Goal: Information Seeking & Learning: Learn about a topic

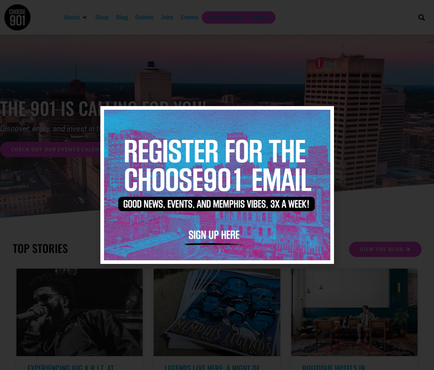
click at [321, 115] on icon "Close" at bounding box center [323, 115] width 5 height 5
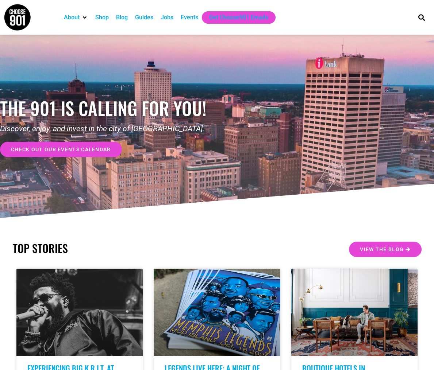
click at [185, 16] on div "Events" at bounding box center [190, 17] width 18 height 9
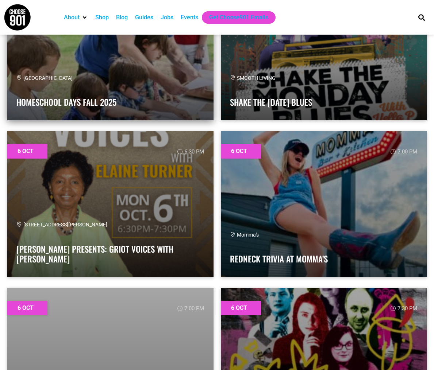
scroll to position [2208, 0]
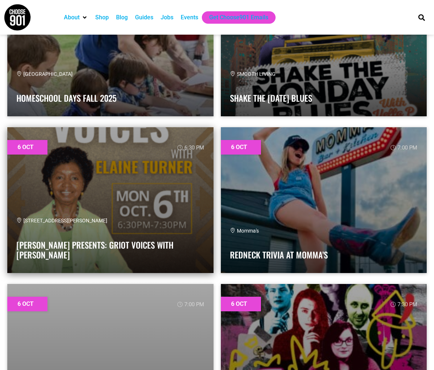
click at [187, 163] on link at bounding box center [110, 200] width 206 height 146
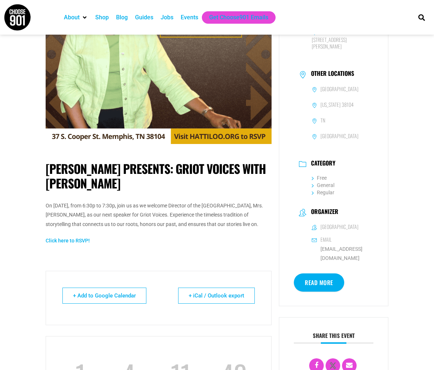
scroll to position [209, 0]
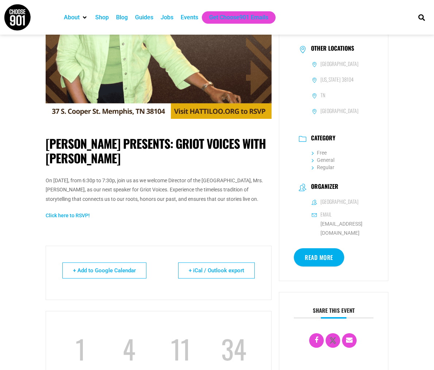
click at [323, 249] on link "Read More" at bounding box center [319, 258] width 50 height 18
click at [233, 180] on p "On October 6th, from 6:30p to 7:30p, join us as we welcome Director of the Slav…" at bounding box center [159, 190] width 226 height 28
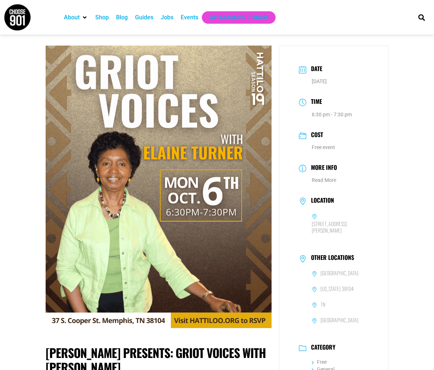
scroll to position [0, 0]
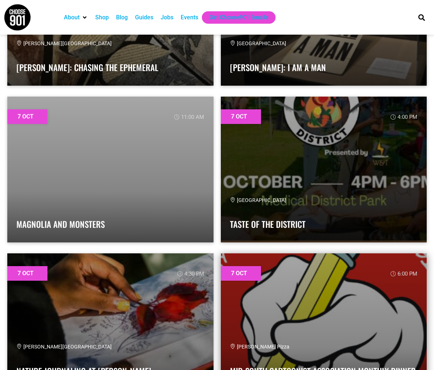
scroll to position [3337, 0]
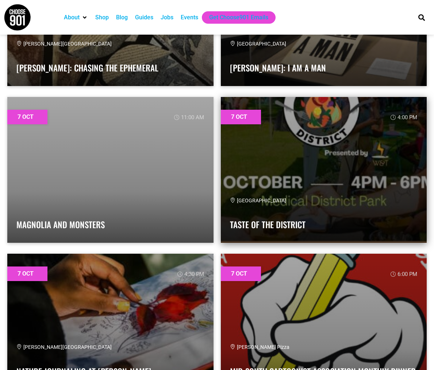
click at [254, 216] on h4 "Taste of the District" at bounding box center [324, 223] width 188 height 15
click at [254, 225] on link "Taste of the District" at bounding box center [268, 225] width 76 height 12
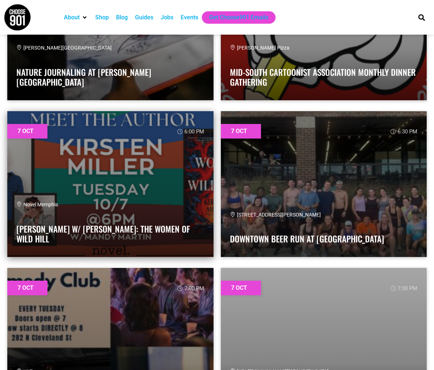
scroll to position [3638, 0]
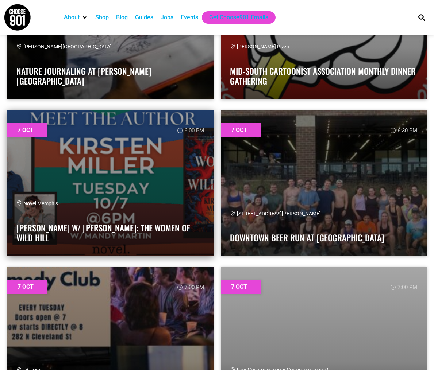
click at [150, 205] on div "Novel Memphis" at bounding box center [110, 204] width 188 height 8
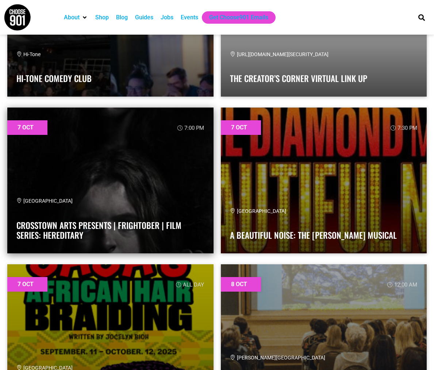
scroll to position [3955, 0]
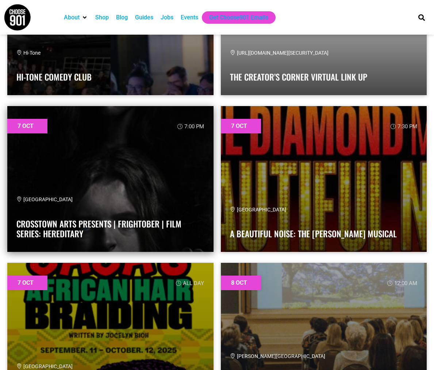
click at [169, 178] on link at bounding box center [110, 179] width 206 height 146
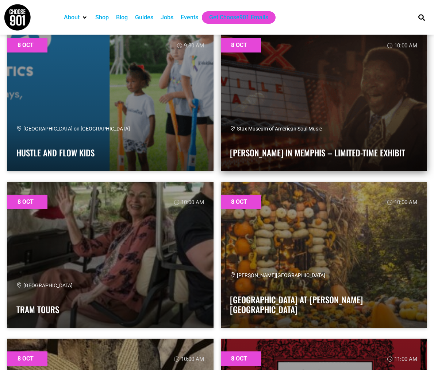
scroll to position [4827, 0]
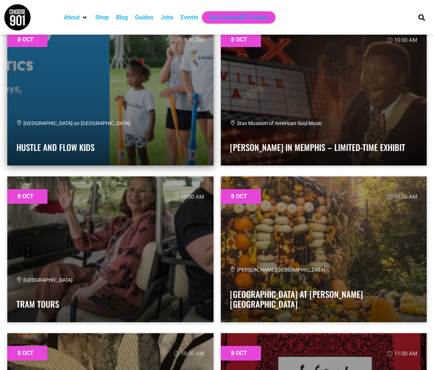
click at [126, 95] on link at bounding box center [110, 93] width 206 height 146
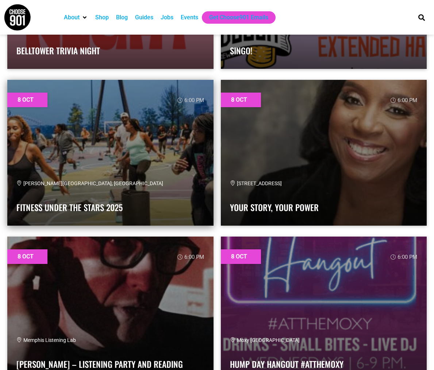
scroll to position [5707, 0]
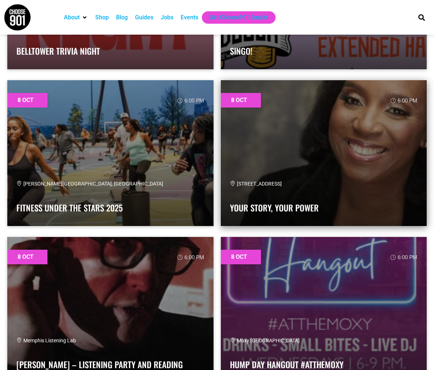
click at [322, 155] on link at bounding box center [324, 153] width 206 height 146
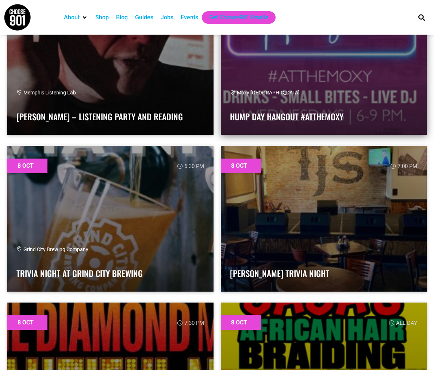
scroll to position [5956, 0]
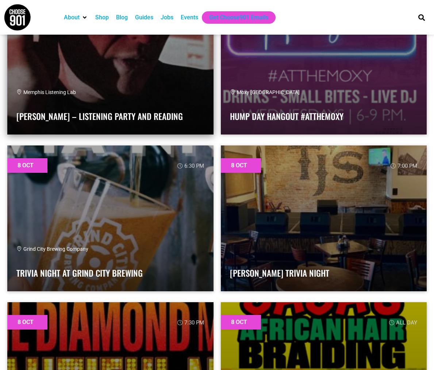
click at [171, 106] on div "Memphis Listening Lab Paul Burch – Listening Party and Reading" at bounding box center [110, 107] width 188 height 37
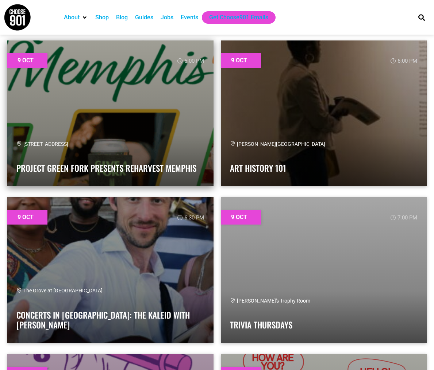
click at [149, 71] on link at bounding box center [110, 114] width 206 height 146
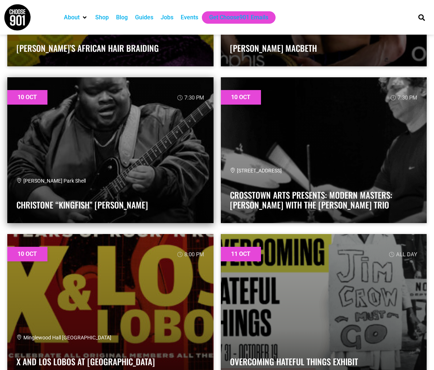
scroll to position [10102, 0]
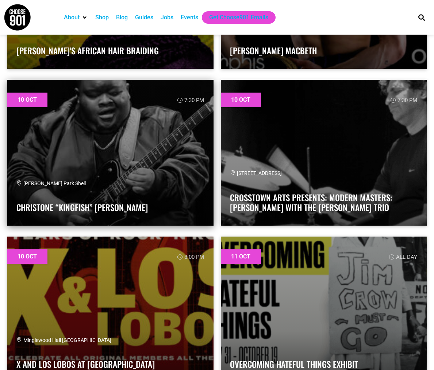
click at [172, 181] on div "[PERSON_NAME] Park Shell" at bounding box center [110, 184] width 188 height 8
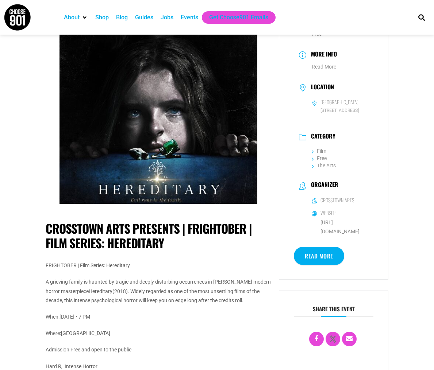
scroll to position [114, 0]
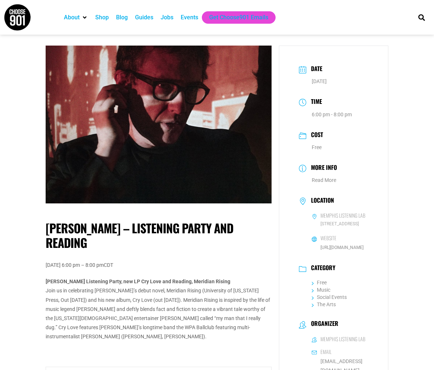
scroll to position [4, 0]
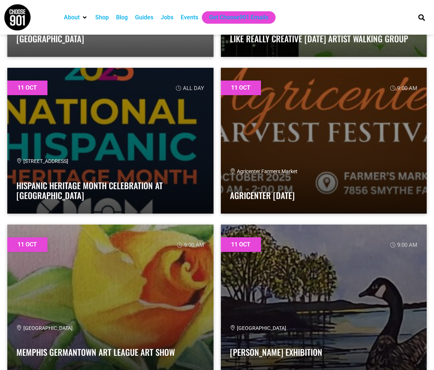
scroll to position [10899, 0]
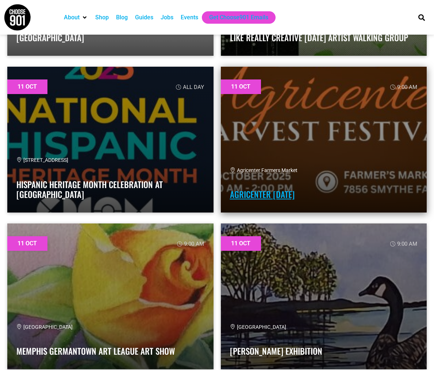
click at [263, 196] on link "Agricenter [DATE]" at bounding box center [262, 194] width 65 height 12
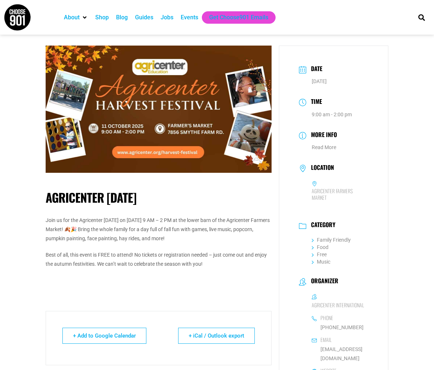
click at [139, 151] on img at bounding box center [159, 109] width 226 height 127
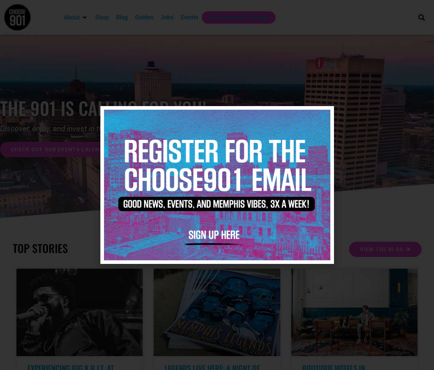
scroll to position [0, 0]
click at [323, 123] on img at bounding box center [217, 185] width 226 height 151
click at [326, 116] on icon "Close" at bounding box center [323, 115] width 5 height 5
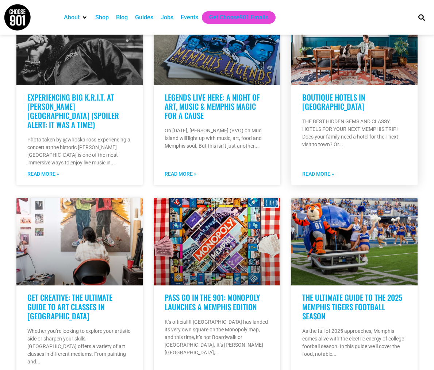
scroll to position [215, 0]
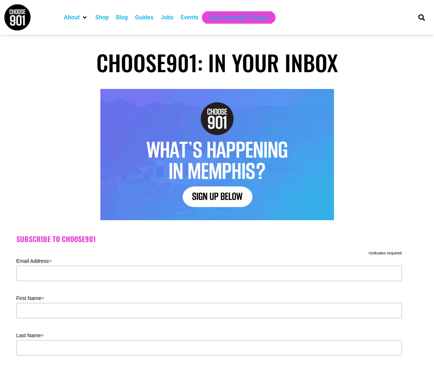
click at [191, 20] on div "Events" at bounding box center [190, 17] width 18 height 9
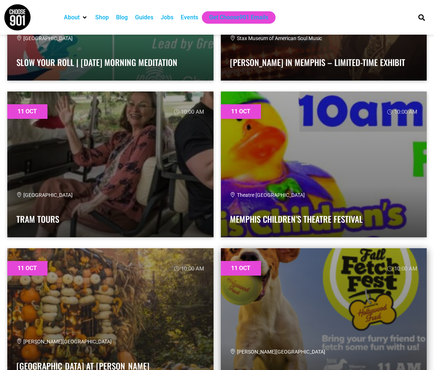
scroll to position [11344, 0]
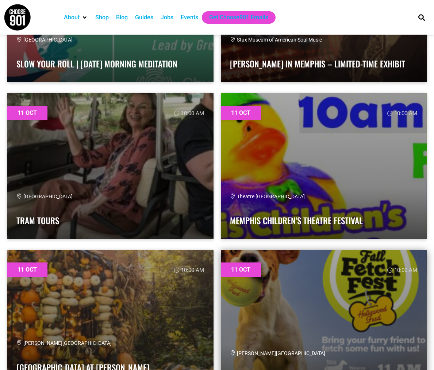
click at [280, 269] on link at bounding box center [324, 323] width 206 height 146
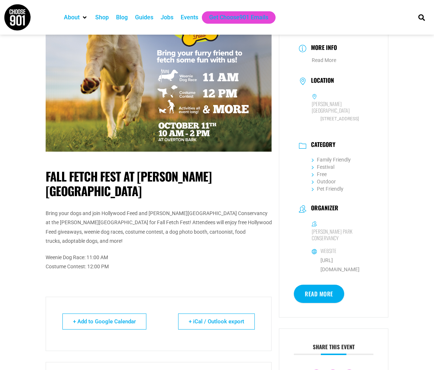
scroll to position [19, 0]
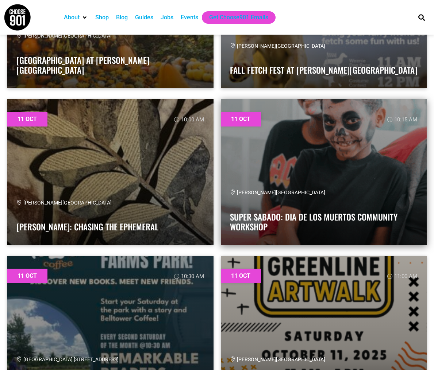
scroll to position [11655, 0]
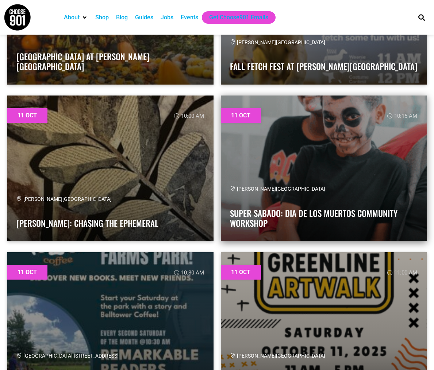
click at [273, 163] on link at bounding box center [324, 169] width 206 height 146
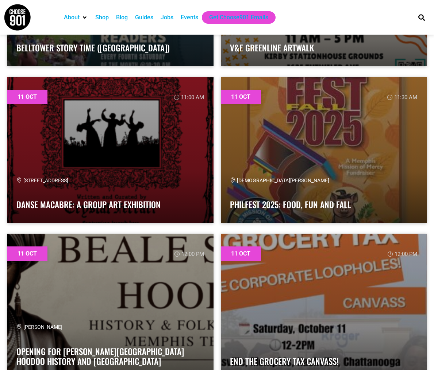
scroll to position [11999, 0]
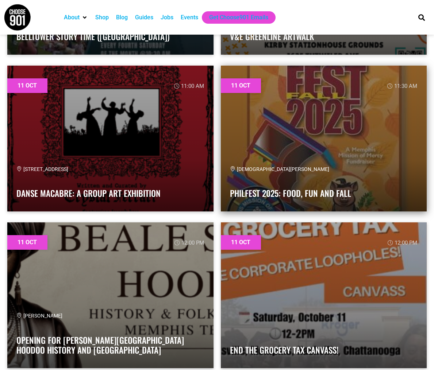
click at [252, 144] on link at bounding box center [324, 139] width 206 height 146
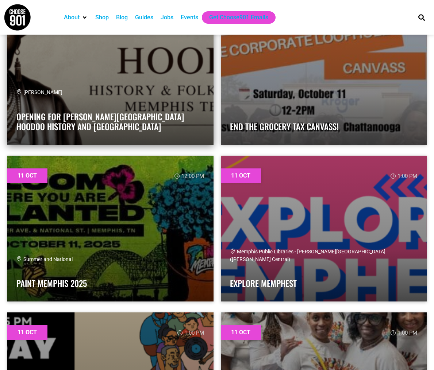
scroll to position [12223, 0]
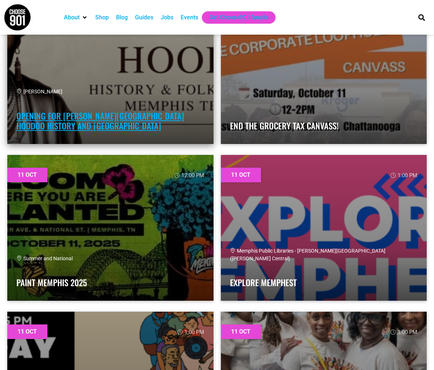
click at [109, 116] on link "Opening for [PERSON_NAME][GEOGRAPHIC_DATA] Hoodoo History and [GEOGRAPHIC_DATA]" at bounding box center [100, 121] width 168 height 23
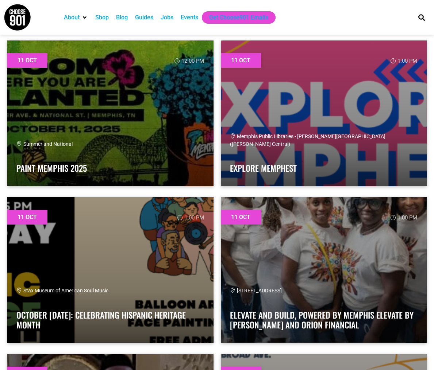
scroll to position [12338, 0]
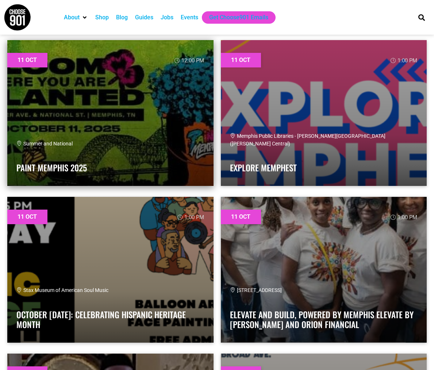
click at [159, 155] on div "Summer and National Paint Memphis 2025" at bounding box center [110, 158] width 188 height 37
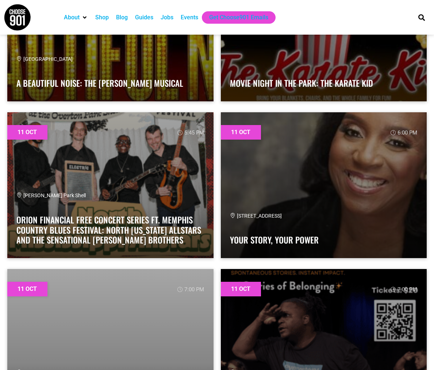
scroll to position [12894, 0]
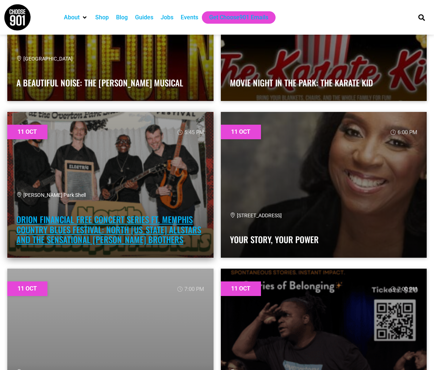
click at [172, 232] on link "Orion Financial Free Concert Series ft. Memphis Country Blues Festival: NORTH […" at bounding box center [108, 229] width 185 height 32
click at [98, 240] on link "Orion Financial Free Concert Series ft. Memphis Country Blues Festival: NORTH […" at bounding box center [108, 229] width 185 height 32
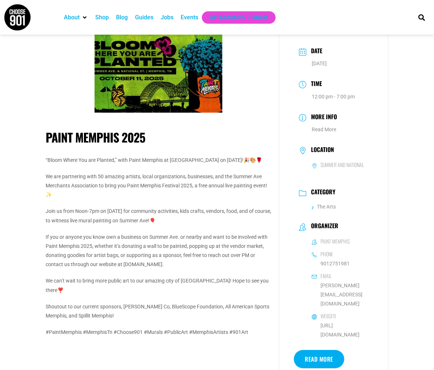
scroll to position [20, 0]
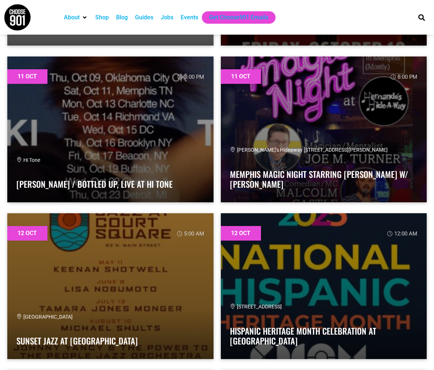
scroll to position [13737, 0]
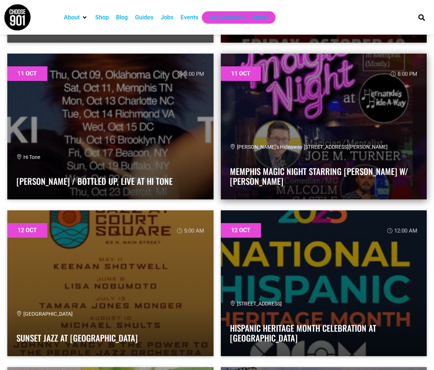
click at [257, 116] on link at bounding box center [324, 127] width 206 height 146
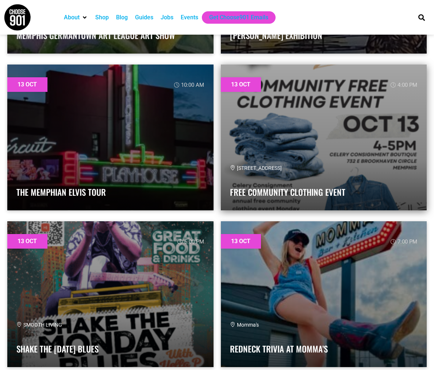
scroll to position [15454, 0]
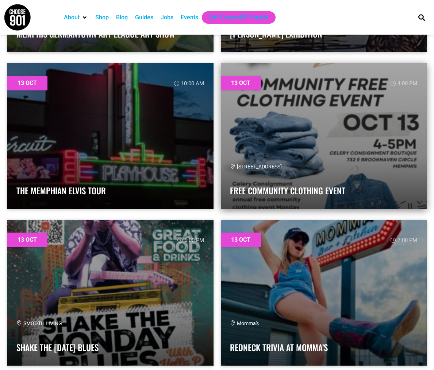
click at [285, 149] on link at bounding box center [324, 136] width 206 height 146
